Goal: Information Seeking & Learning: Find specific fact

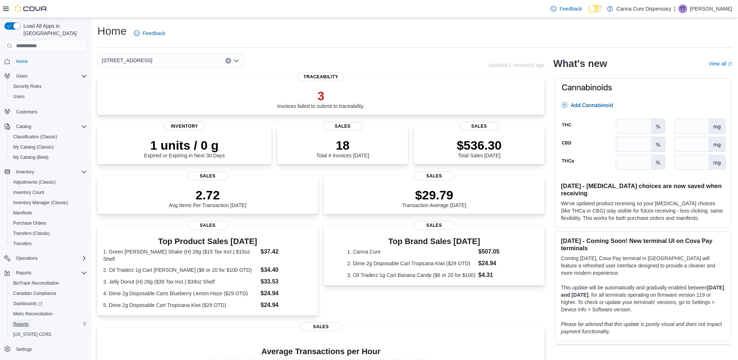
click at [21, 321] on span "Reports" at bounding box center [20, 324] width 15 height 6
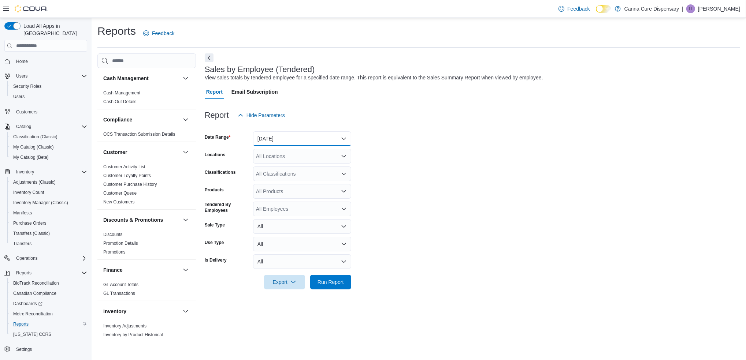
click at [303, 135] on button "[DATE]" at bounding box center [302, 138] width 98 height 15
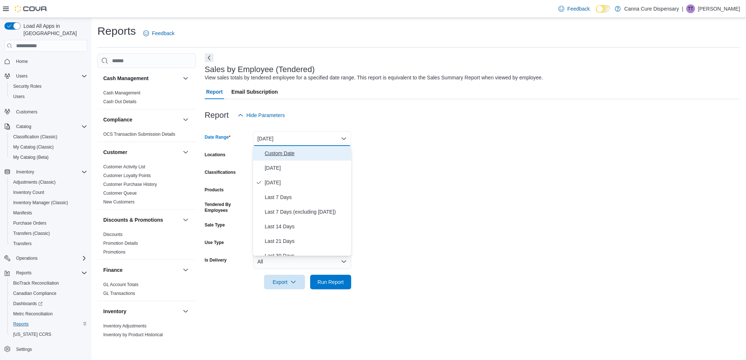
click at [297, 154] on span "Custom Date" at bounding box center [306, 153] width 83 height 9
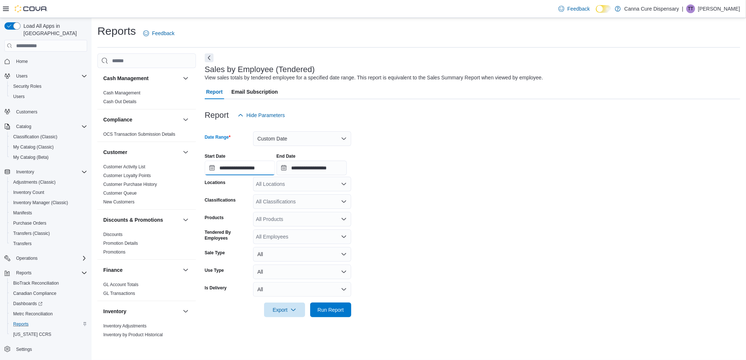
click at [256, 169] on input "**********" at bounding box center [240, 168] width 70 height 15
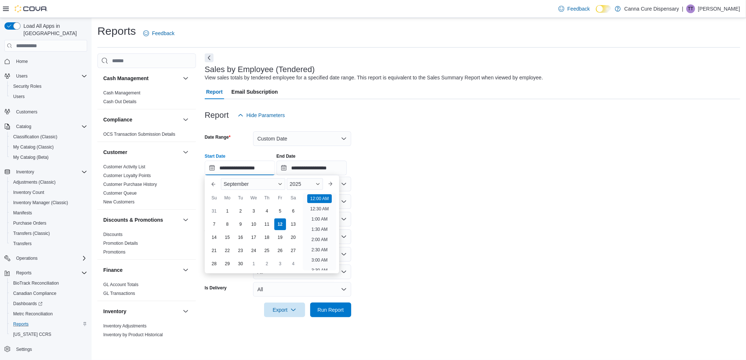
scroll to position [22, 0]
click at [234, 227] on div "7 8 9 10 11 12 13" at bounding box center [254, 224] width 92 height 13
click at [237, 226] on div "9" at bounding box center [240, 224] width 13 height 13
type input "**********"
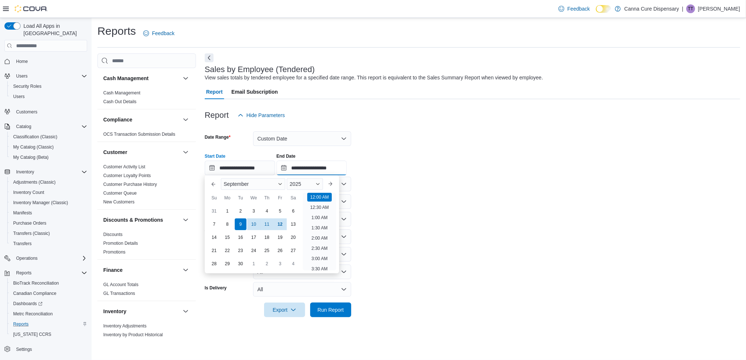
click at [317, 167] on input "**********" at bounding box center [311, 168] width 70 height 15
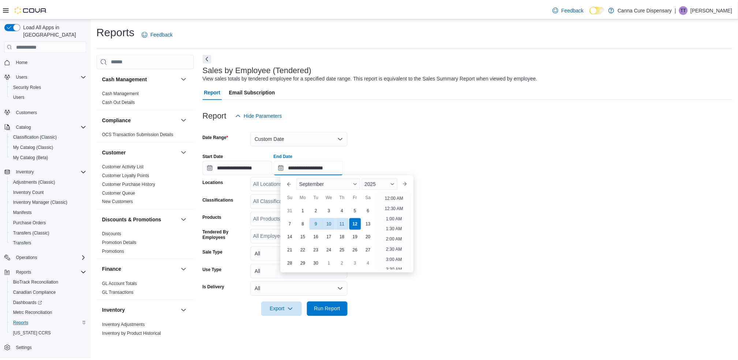
scroll to position [416, 0]
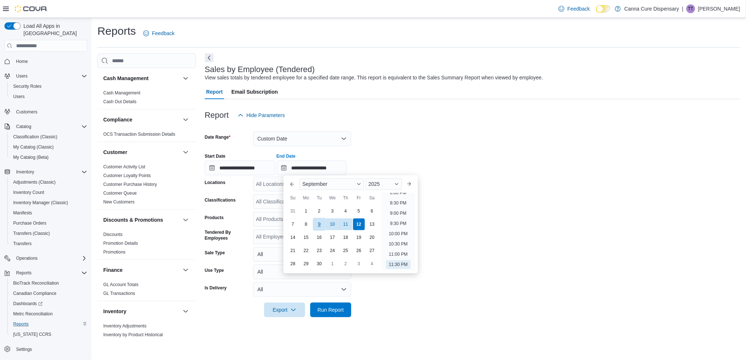
click at [320, 221] on div "9" at bounding box center [319, 224] width 13 height 13
click at [525, 255] on form "**********" at bounding box center [472, 220] width 535 height 195
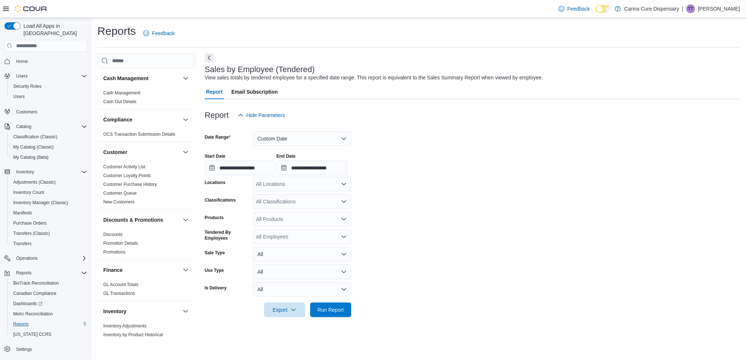
click at [329, 189] on div "All Locations" at bounding box center [302, 184] width 98 height 15
click at [307, 205] on div "[STREET_ADDRESS]" at bounding box center [301, 207] width 89 height 7
click at [388, 205] on form "**********" at bounding box center [472, 220] width 535 height 195
click at [331, 303] on span "Run Report" at bounding box center [330, 309] width 32 height 15
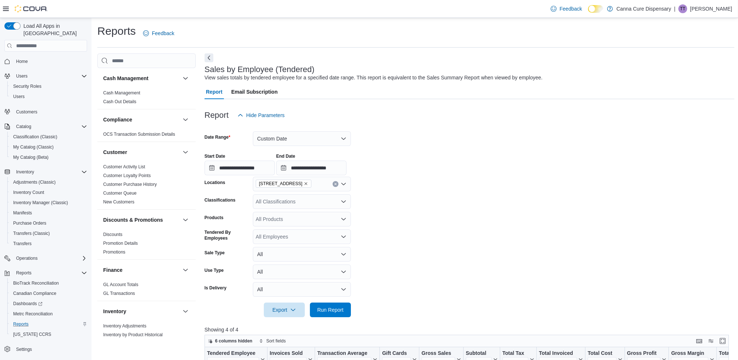
drag, startPoint x: 531, startPoint y: 281, endPoint x: 525, endPoint y: 287, distance: 8.3
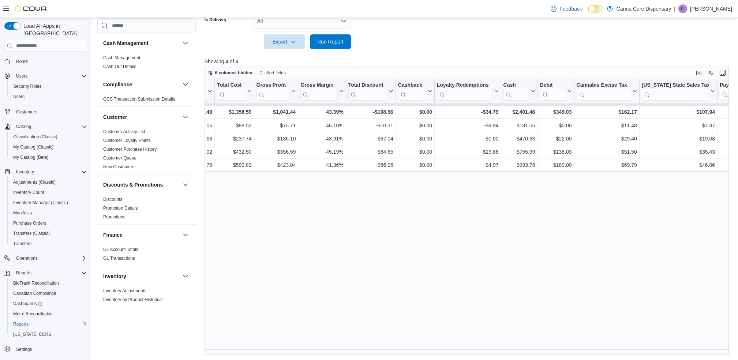
scroll to position [0, 372]
drag, startPoint x: 513, startPoint y: 111, endPoint x: 533, endPoint y: 111, distance: 20.1
click at [533, 111] on div "$2,401.46" at bounding box center [518, 112] width 32 height 9
copy div "2,401.46"
drag, startPoint x: 555, startPoint y: 110, endPoint x: 569, endPoint y: 110, distance: 13.9
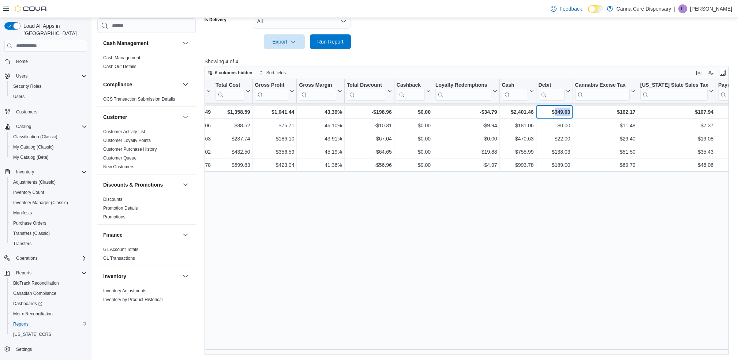
click at [569, 110] on div "$349.03" at bounding box center [555, 112] width 32 height 9
copy div "349.03"
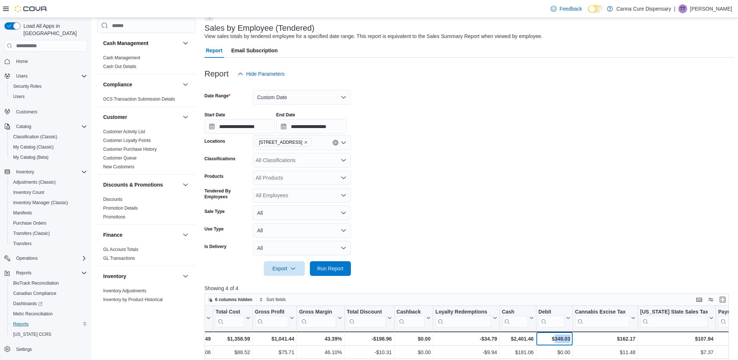
scroll to position [25, 0]
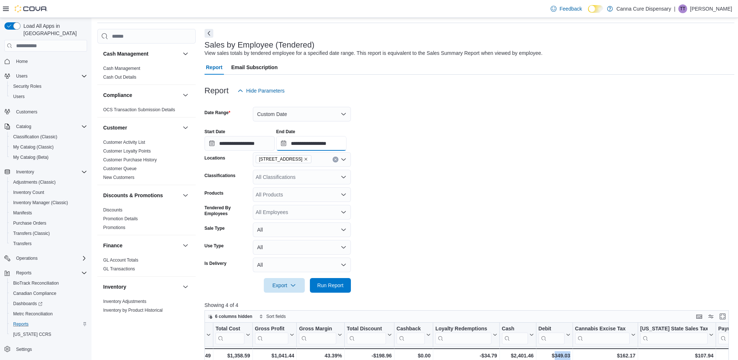
click at [317, 139] on input "**********" at bounding box center [311, 143] width 70 height 15
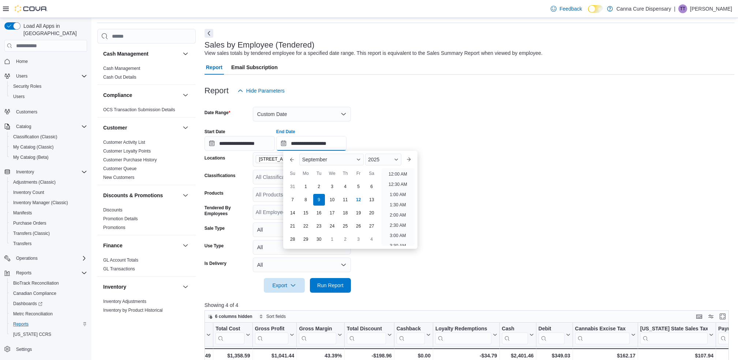
scroll to position [416, 0]
click at [330, 201] on div "10" at bounding box center [332, 200] width 13 height 13
type input "**********"
click at [256, 143] on input "**********" at bounding box center [240, 143] width 70 height 15
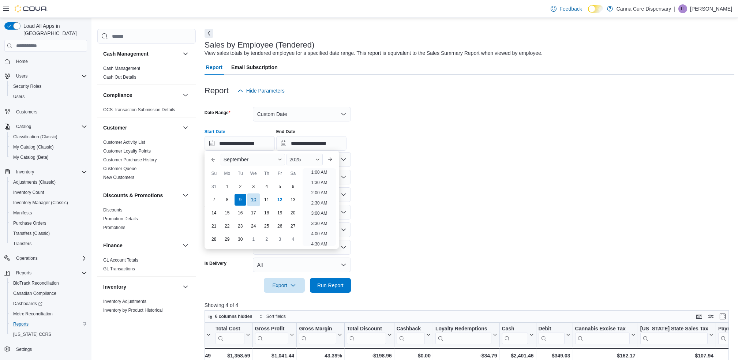
click at [251, 203] on div "10" at bounding box center [253, 200] width 13 height 13
type input "**********"
click at [467, 234] on form "**********" at bounding box center [470, 195] width 530 height 195
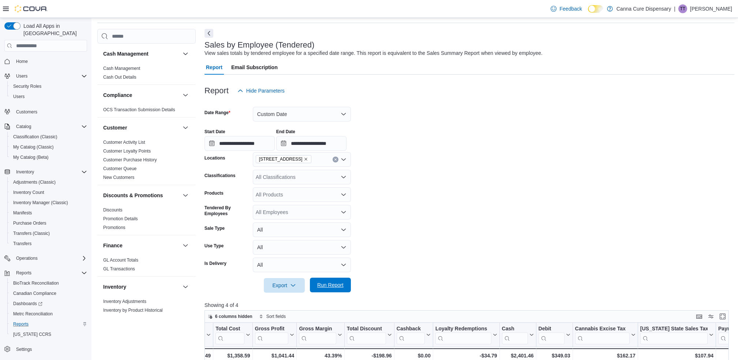
click at [334, 281] on span "Run Report" at bounding box center [330, 285] width 32 height 15
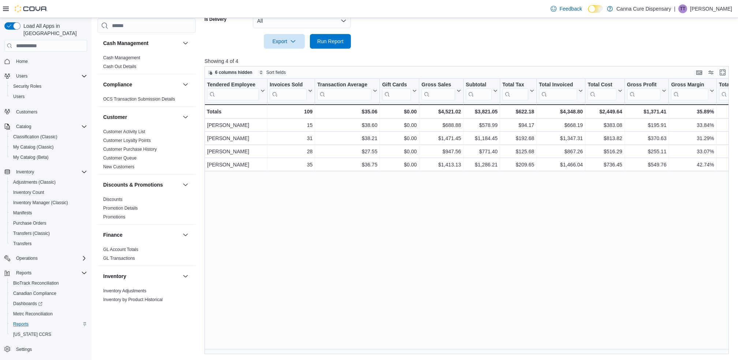
scroll to position [268, 0]
drag, startPoint x: 445, startPoint y: 349, endPoint x: 453, endPoint y: 349, distance: 8.1
click at [453, 349] on div "Tendered Employee Click to view column header actions Invoices Sold Click to vi…" at bounding box center [470, 217] width 530 height 276
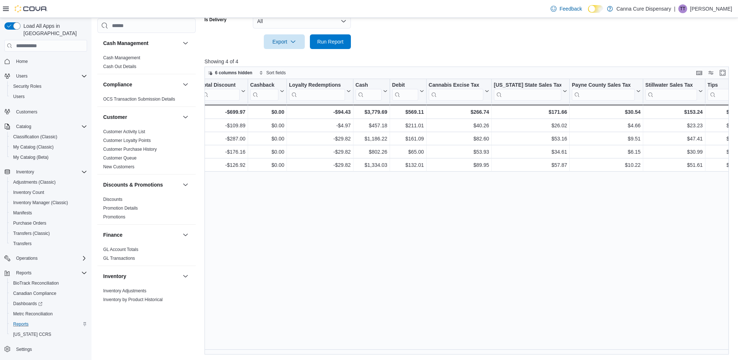
scroll to position [0, 518]
click at [512, 356] on div "Reports Feedback Cash Management Cash Management Cash Out Details Compliance OC…" at bounding box center [416, 55] width 649 height 611
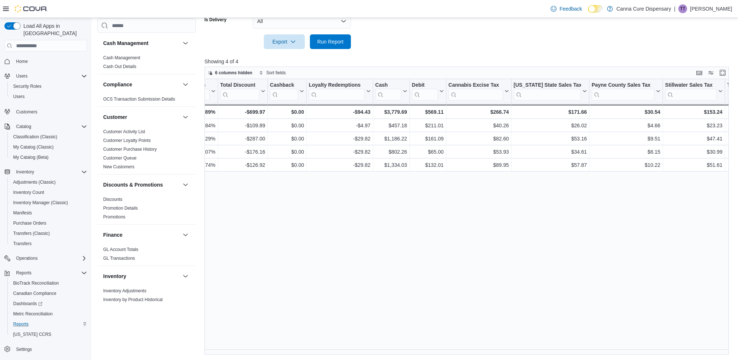
scroll to position [0, 526]
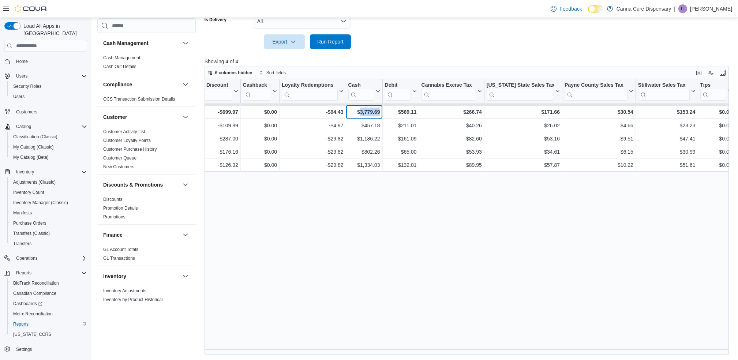
drag, startPoint x: 360, startPoint y: 113, endPoint x: 383, endPoint y: 113, distance: 23.1
click at [383, 113] on div "Totals - Tendered Employee, column 1, row 5 109 - Invoices Sold, column 2, row …" at bounding box center [207, 112] width 1057 height 14
copy div "3,779.69 - Cash, column 15, row 5"
click at [358, 113] on div "$3,779.69" at bounding box center [364, 112] width 32 height 9
drag, startPoint x: 360, startPoint y: 110, endPoint x: 379, endPoint y: 112, distance: 19.1
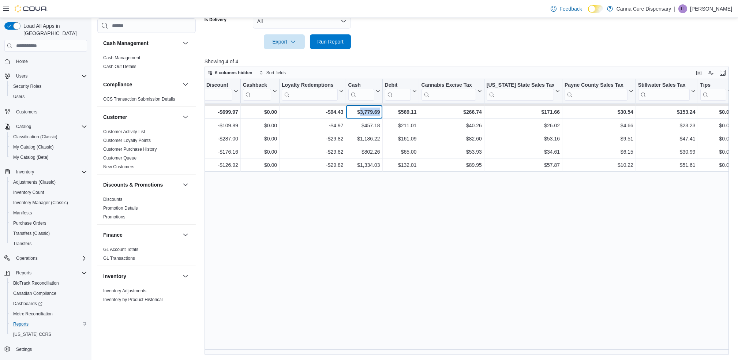
click at [379, 112] on div "$3,779.69" at bounding box center [364, 112] width 32 height 9
copy div "3,779.69"
drag, startPoint x: 401, startPoint y: 109, endPoint x: 416, endPoint y: 111, distance: 15.1
click at [416, 111] on div "$569.11" at bounding box center [401, 112] width 32 height 9
copy div "569.11"
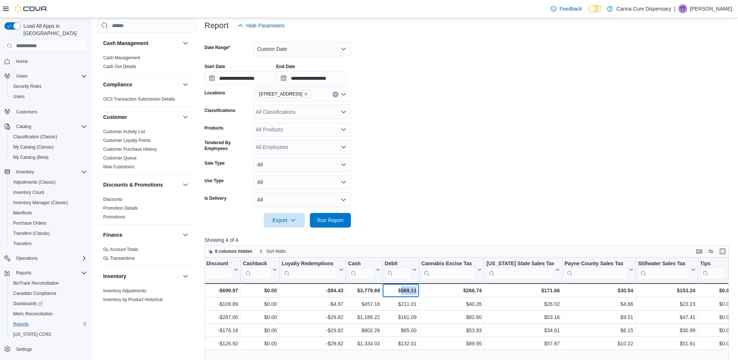
scroll to position [73, 0]
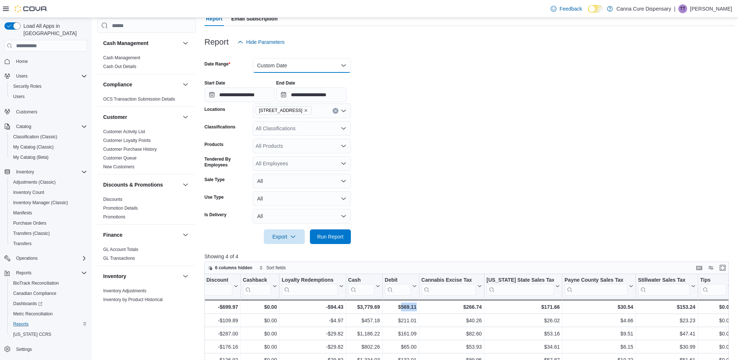
click at [285, 66] on button "Custom Date" at bounding box center [302, 65] width 98 height 15
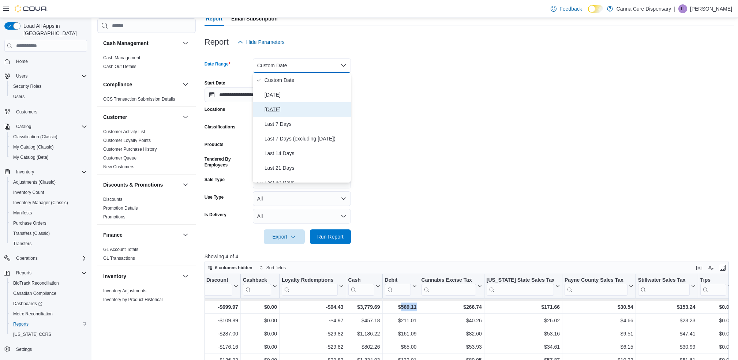
click at [290, 106] on span "[DATE]" at bounding box center [306, 109] width 83 height 9
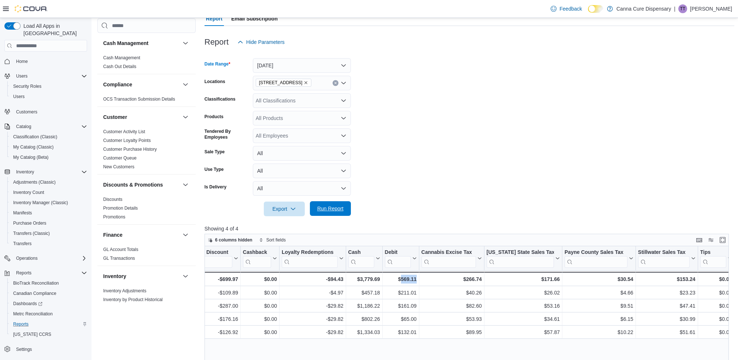
click at [330, 205] on span "Run Report" at bounding box center [330, 208] width 26 height 7
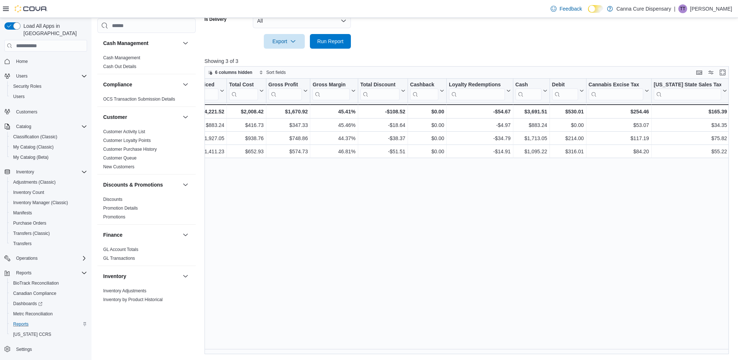
scroll to position [0, 387]
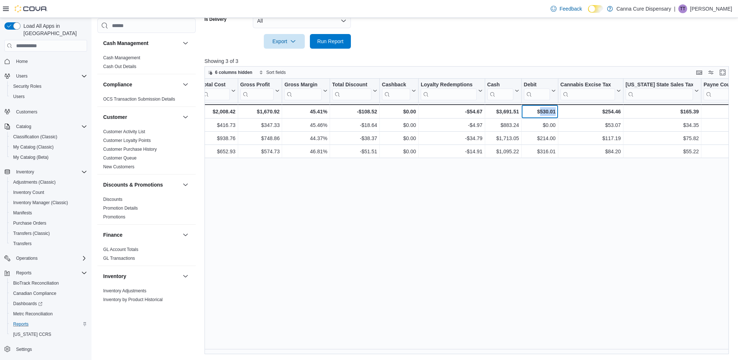
drag, startPoint x: 540, startPoint y: 111, endPoint x: 559, endPoint y: 111, distance: 18.7
click at [559, 111] on div "Totals - Tendered Employee, column 1, row 4 107 - Invoices Sold, column 2, row …" at bounding box center [346, 111] width 1057 height 14
click at [548, 113] on div "$530.01" at bounding box center [540, 111] width 32 height 9
drag, startPoint x: 540, startPoint y: 112, endPoint x: 554, endPoint y: 116, distance: 14.6
click at [554, 116] on div "$530.01 - Debit, column 16, row 4" at bounding box center [540, 111] width 37 height 14
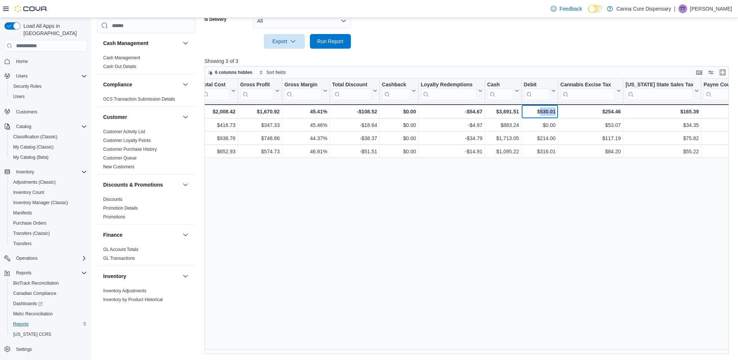
copy div "530.01"
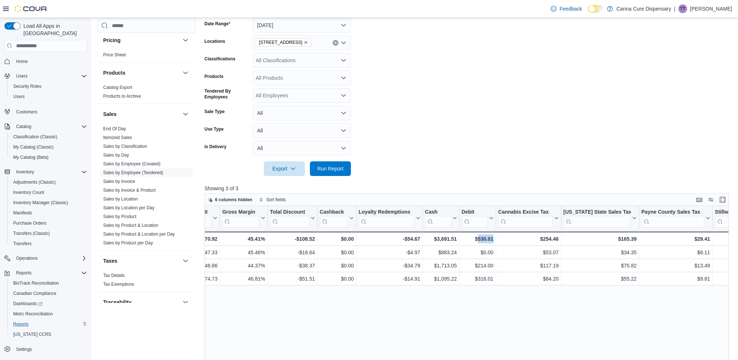
scroll to position [195, 0]
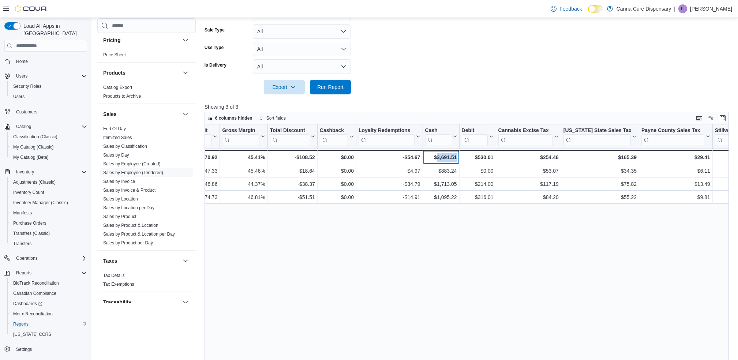
drag, startPoint x: 436, startPoint y: 156, endPoint x: 455, endPoint y: 156, distance: 19.0
click at [455, 156] on div "$3,691.51" at bounding box center [441, 157] width 32 height 9
copy div "3,691.51"
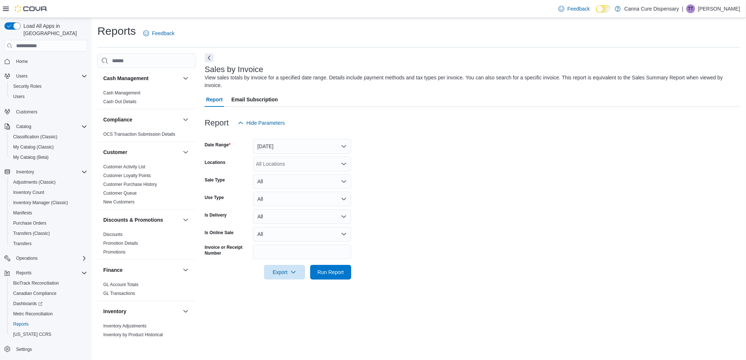
click at [297, 165] on div "All Locations" at bounding box center [302, 164] width 98 height 15
click at [319, 187] on div "[STREET_ADDRESS]" at bounding box center [301, 186] width 89 height 7
click at [420, 185] on form "Date Range Yesterday Locations 1023 E. 6th Ave Combo box. Selected. 1023 E. 6th…" at bounding box center [472, 204] width 535 height 149
click at [282, 186] on button "All" at bounding box center [302, 181] width 98 height 15
click at [376, 186] on form "Date Range Yesterday Locations 1023 E. 6th Ave Sale Type All Use Type All Is De…" at bounding box center [472, 204] width 535 height 149
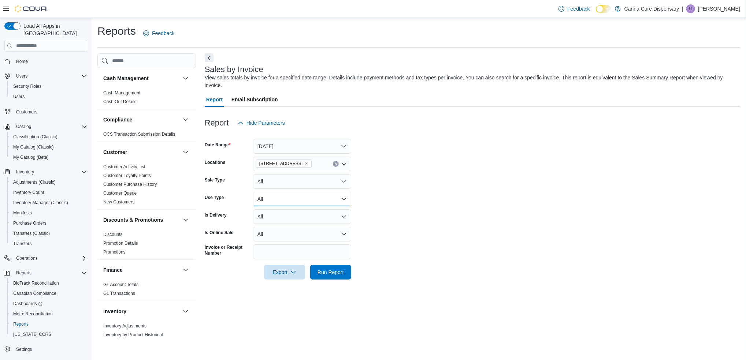
click at [330, 192] on button "All" at bounding box center [302, 199] width 98 height 15
click at [393, 228] on form "Date Range Yesterday Locations 1023 E. 6th Ave Sale Type All Use Type All Is De…" at bounding box center [472, 204] width 535 height 149
click at [324, 213] on button "All" at bounding box center [302, 216] width 98 height 15
drag, startPoint x: 389, startPoint y: 214, endPoint x: 348, endPoint y: 241, distance: 49.5
click at [389, 215] on form "Date Range Yesterday Locations 1023 E. 6th Ave Sale Type All Use Type All Is De…" at bounding box center [472, 204] width 535 height 149
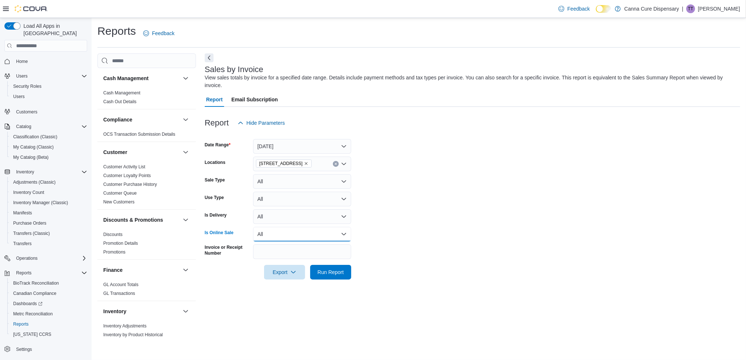
click at [332, 232] on button "All" at bounding box center [302, 234] width 98 height 15
click at [402, 232] on form "Date Range Yesterday Locations 1023 E. 6th Ave Sale Type All Use Type All Is De…" at bounding box center [472, 204] width 535 height 149
click at [330, 272] on span "Run Report" at bounding box center [330, 271] width 26 height 7
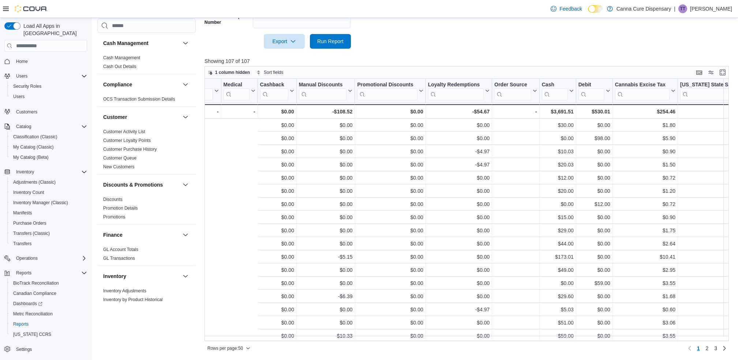
scroll to position [0, 1339]
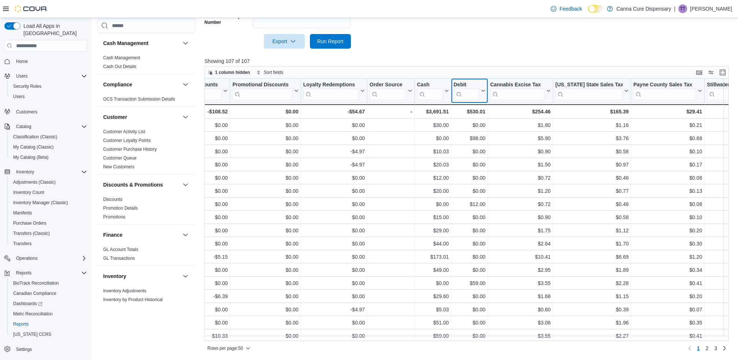
click at [484, 92] on icon at bounding box center [483, 91] width 6 height 4
click at [483, 125] on span "Sort High-Low" at bounding box center [475, 128] width 28 height 6
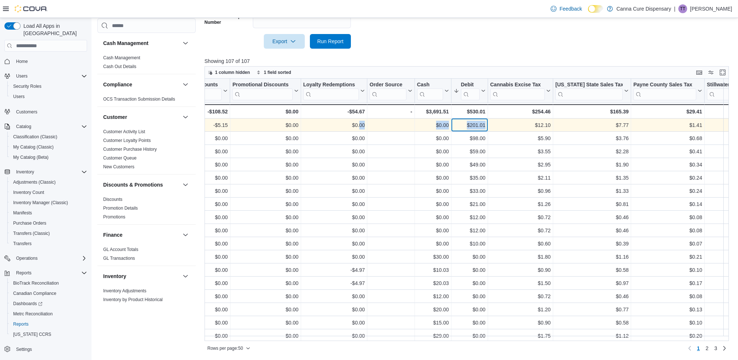
drag, startPoint x: 484, startPoint y: 122, endPoint x: 352, endPoint y: 122, distance: 132.2
drag, startPoint x: 352, startPoint y: 122, endPoint x: 285, endPoint y: 122, distance: 66.6
click at [285, 122] on div "$0.00" at bounding box center [265, 125] width 66 height 9
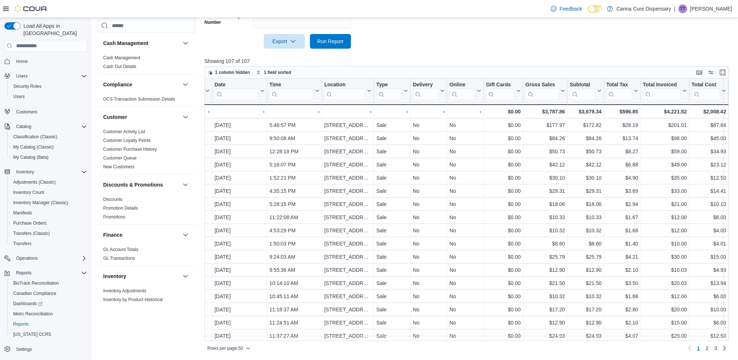
scroll to position [0, 0]
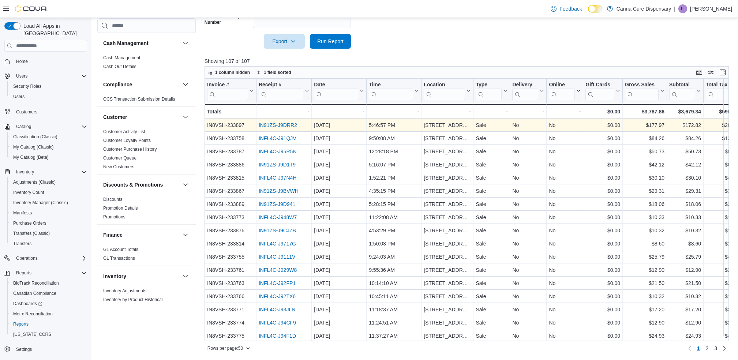
click at [283, 126] on link "IN91ZS-J9DRR2" at bounding box center [278, 125] width 38 height 6
